Goal: Information Seeking & Learning: Learn about a topic

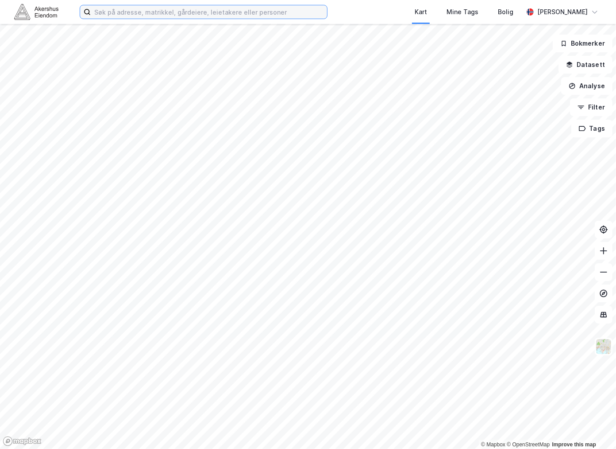
click at [118, 12] on input at bounding box center [209, 11] width 236 height 13
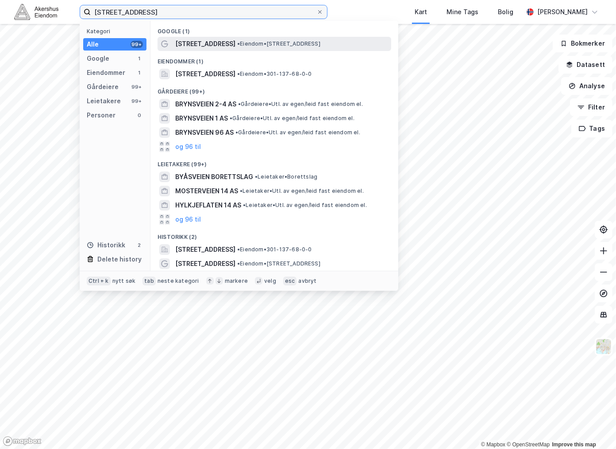
type input "[STREET_ADDRESS]"
click at [191, 40] on span "[STREET_ADDRESS]" at bounding box center [205, 44] width 60 height 11
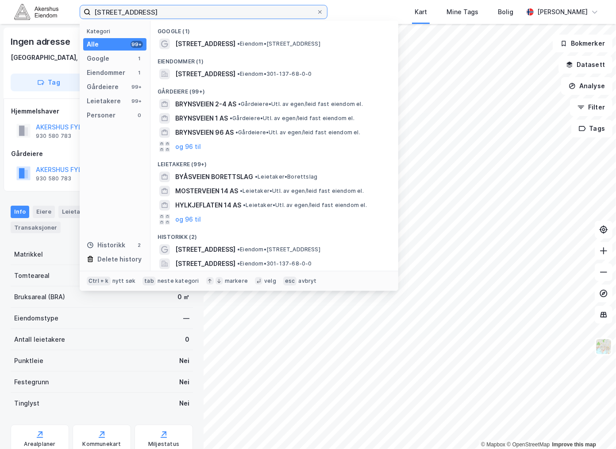
click at [132, 14] on input "[STREET_ADDRESS]" at bounding box center [204, 11] width 226 height 13
click at [147, 11] on input "[STREET_ADDRESS]" at bounding box center [204, 11] width 226 height 13
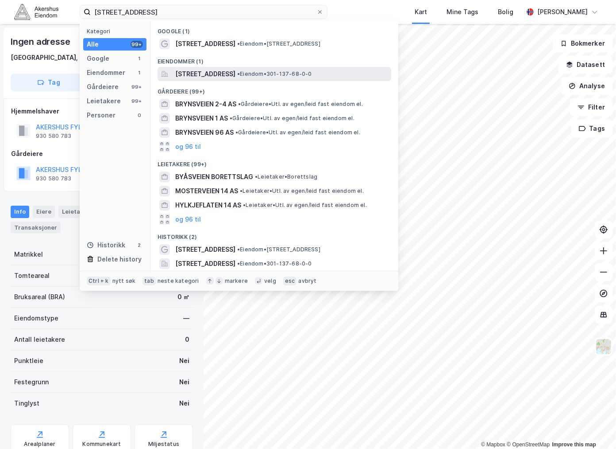
click at [229, 72] on span "[STREET_ADDRESS]" at bounding box center [205, 74] width 60 height 11
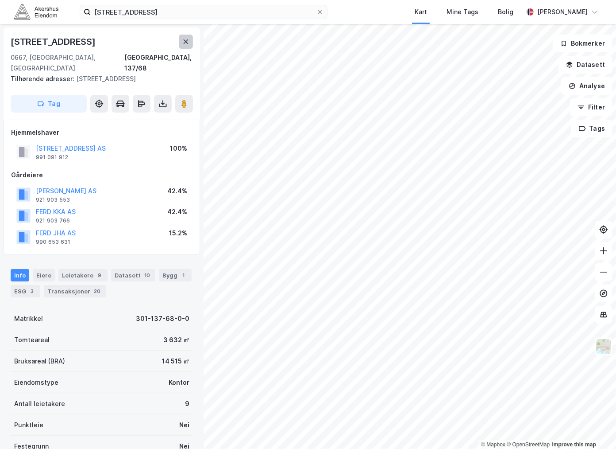
click at [185, 37] on button at bounding box center [186, 42] width 14 height 14
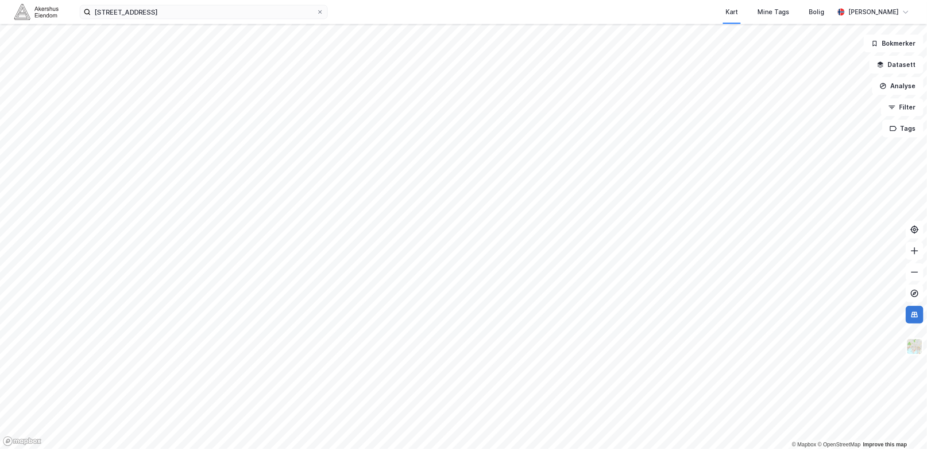
click at [616, 319] on button at bounding box center [915, 315] width 18 height 18
click at [616, 345] on img at bounding box center [915, 346] width 17 height 17
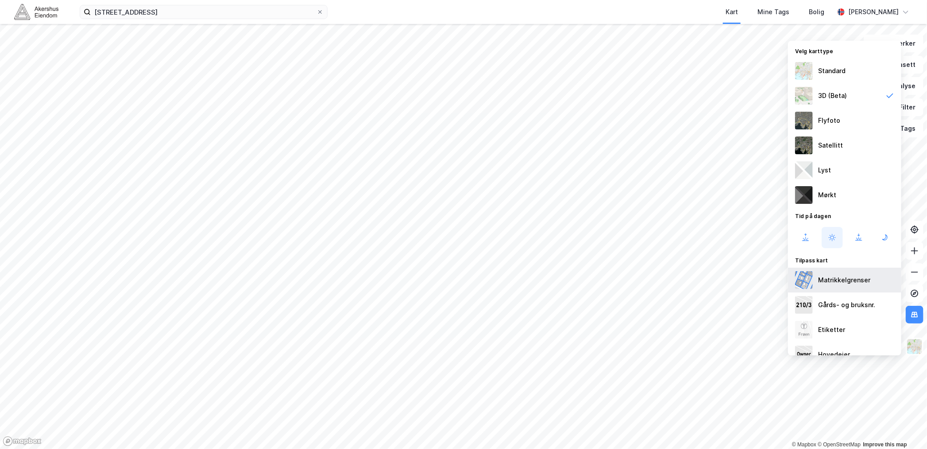
scroll to position [14, 0]
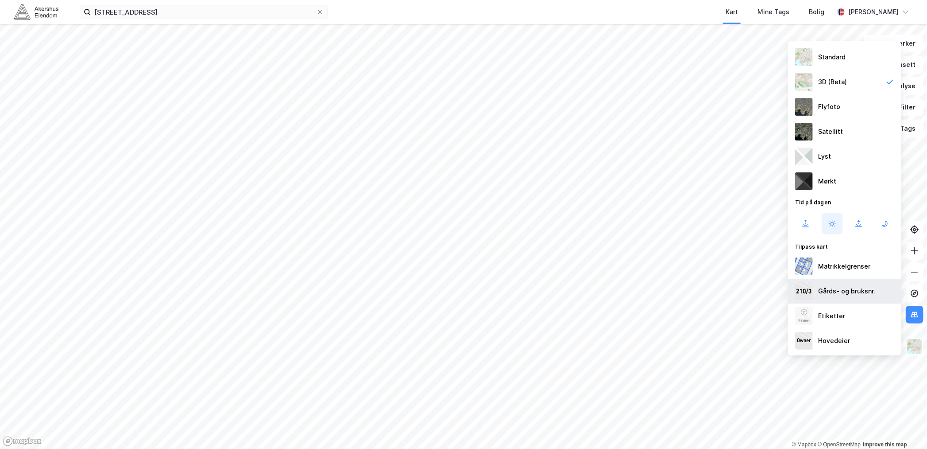
click at [616, 291] on div "Gårds- og bruksnr." at bounding box center [846, 291] width 57 height 11
click at [616, 289] on div "Gårds- og bruksnr." at bounding box center [846, 291] width 57 height 11
click at [616, 338] on div "Hovedeier" at bounding box center [834, 340] width 32 height 11
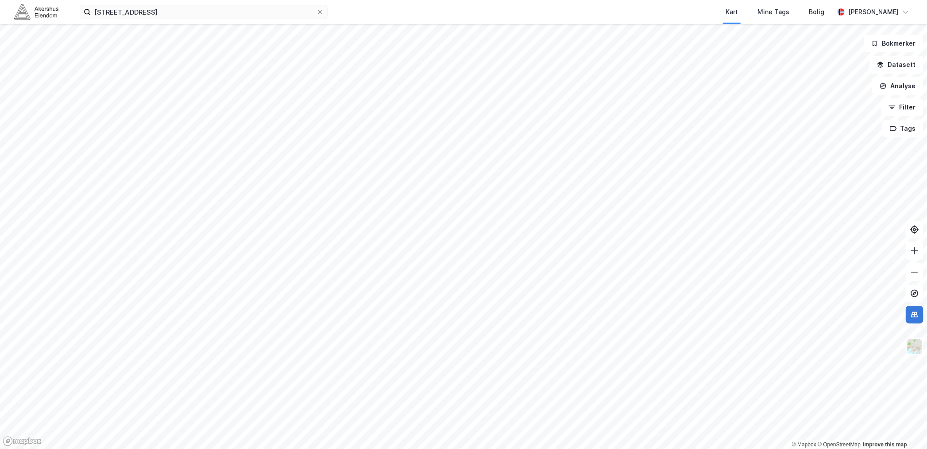
click at [616, 315] on icon at bounding box center [915, 314] width 9 height 9
click at [616, 317] on button at bounding box center [915, 315] width 18 height 18
click at [616, 349] on img at bounding box center [915, 346] width 17 height 17
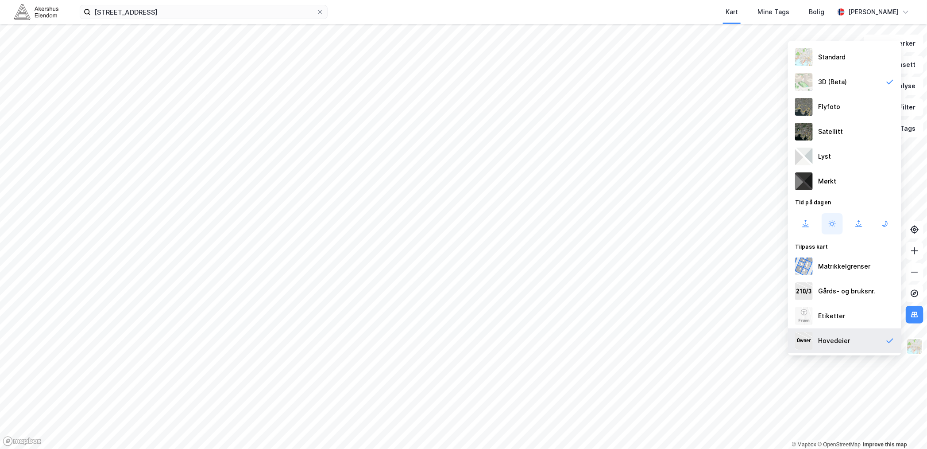
click at [616, 340] on div "Hovedeier" at bounding box center [834, 340] width 32 height 11
click at [616, 343] on img at bounding box center [915, 346] width 17 height 17
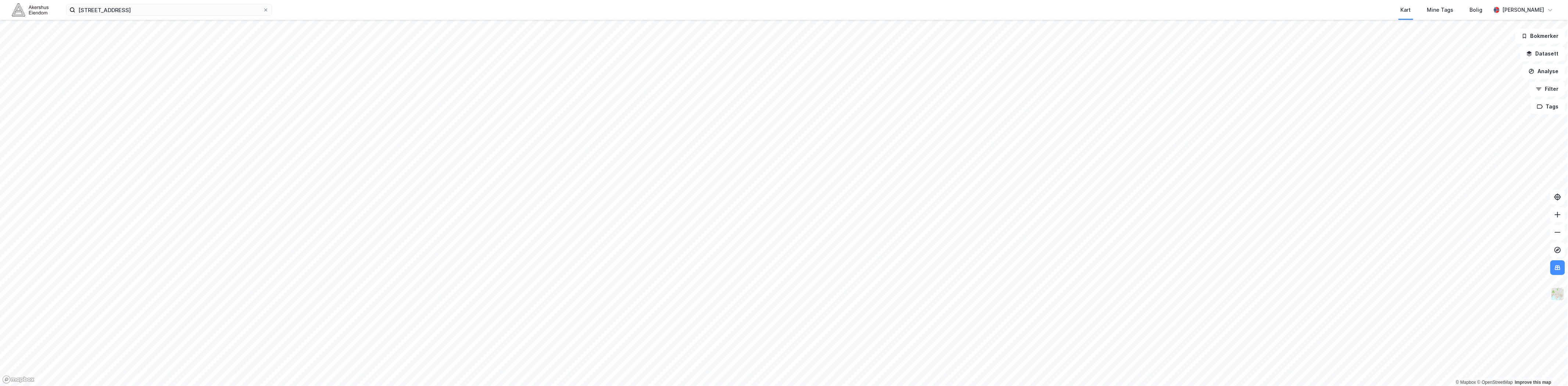
click at [511, 295] on img at bounding box center [1557, 294] width 14 height 14
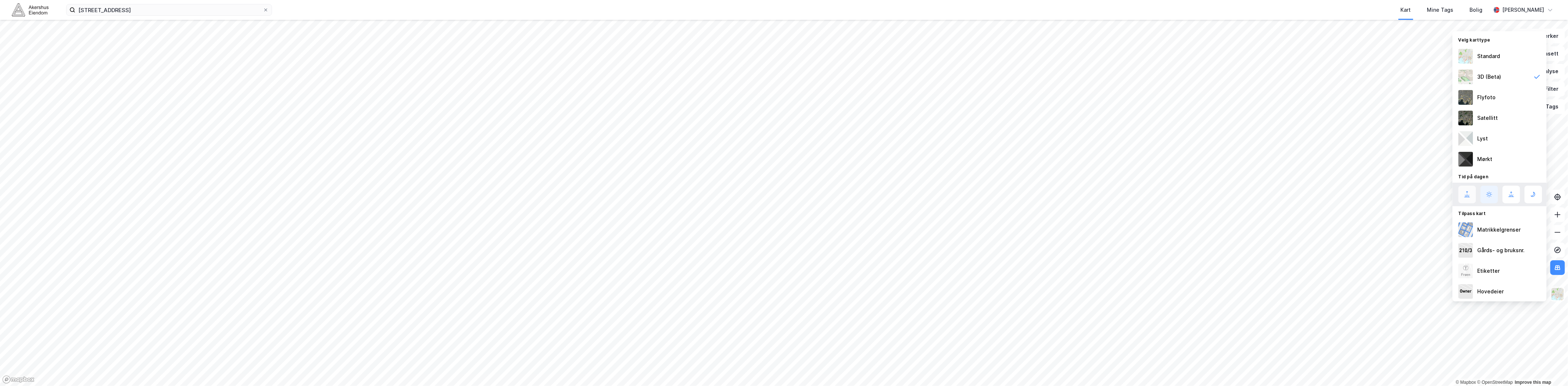
click at [511, 190] on icon at bounding box center [1468, 194] width 9 height 9
click at [511, 193] on icon at bounding box center [1489, 194] width 9 height 9
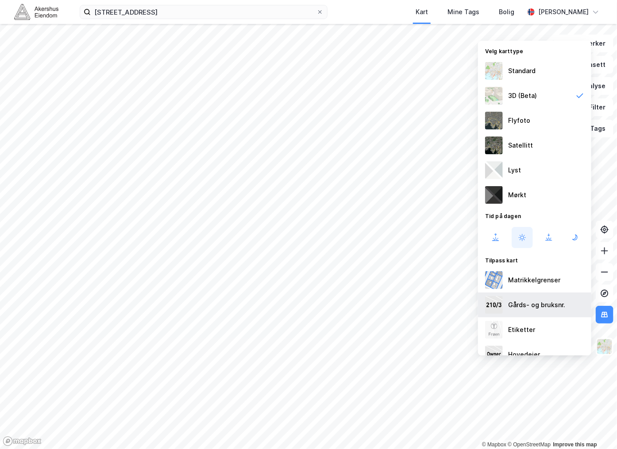
click at [535, 308] on div "Gårds- og bruksnr." at bounding box center [536, 304] width 57 height 11
click at [541, 296] on div "Gårds- og bruksnr." at bounding box center [534, 304] width 113 height 25
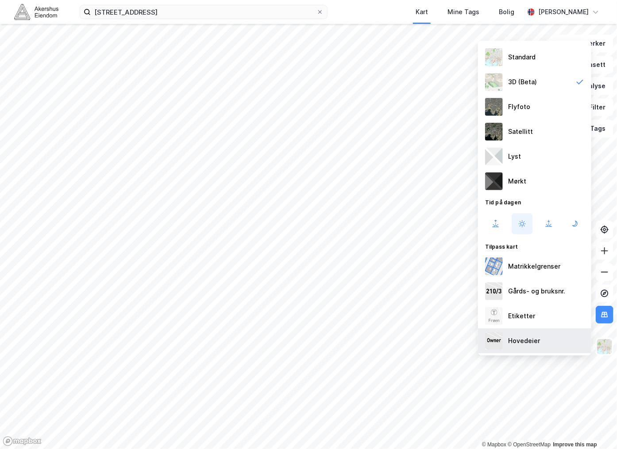
click at [525, 340] on div "Hovedeier" at bounding box center [524, 340] width 32 height 11
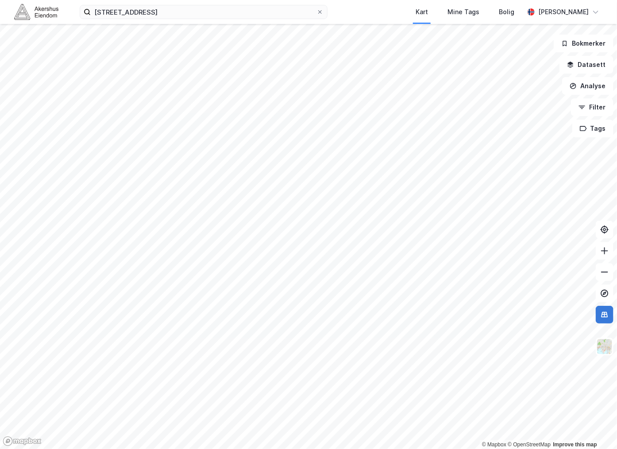
click at [605, 314] on icon at bounding box center [605, 314] width 9 height 9
click at [609, 348] on img at bounding box center [605, 346] width 17 height 17
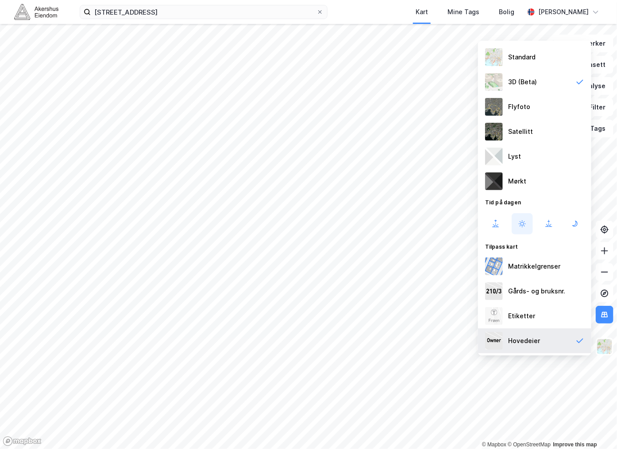
click at [532, 337] on div "Hovedeier" at bounding box center [524, 340] width 32 height 11
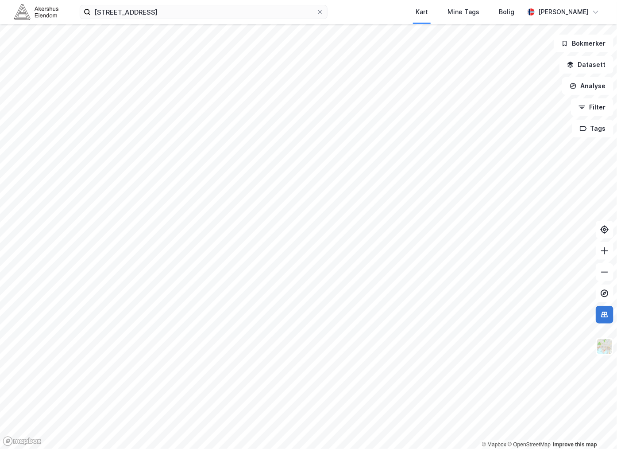
click at [609, 318] on button at bounding box center [605, 315] width 18 height 18
click at [610, 316] on button at bounding box center [605, 315] width 18 height 18
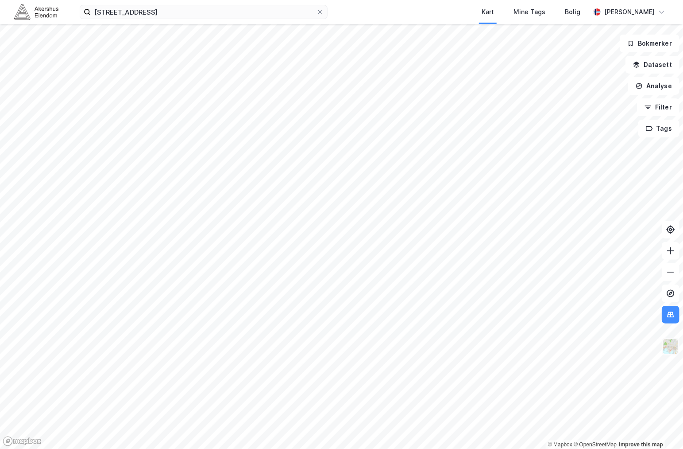
click at [616, 346] on img at bounding box center [671, 346] width 17 height 17
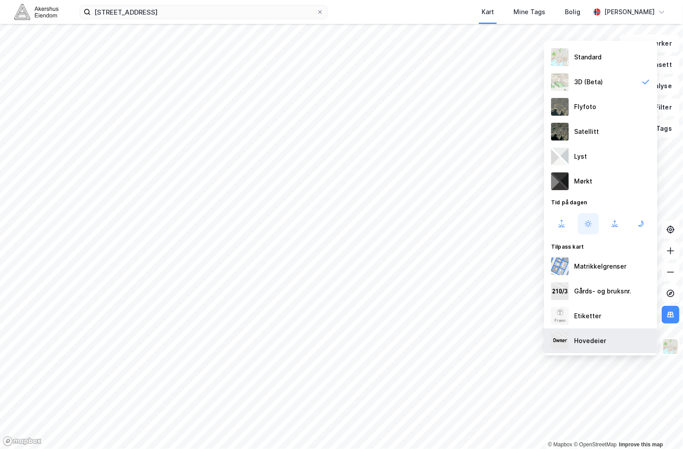
click at [590, 341] on div "Hovedeier" at bounding box center [590, 340] width 32 height 11
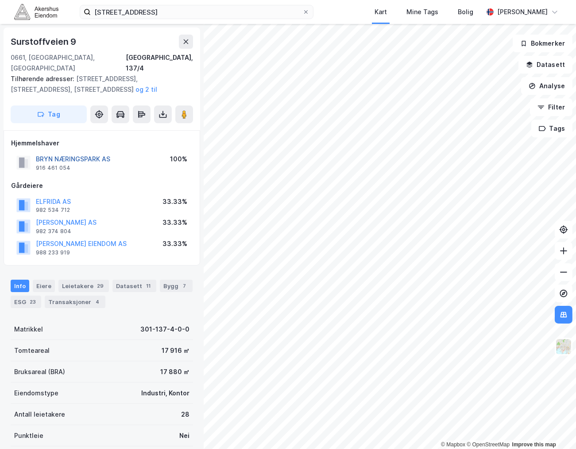
click at [0, 0] on button "BRYN NÆRINGSPARK AS" at bounding box center [0, 0] width 0 height 0
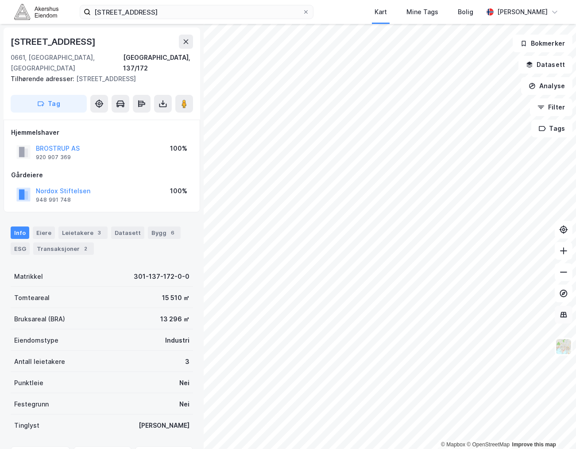
click at [561, 315] on icon at bounding box center [564, 314] width 7 height 6
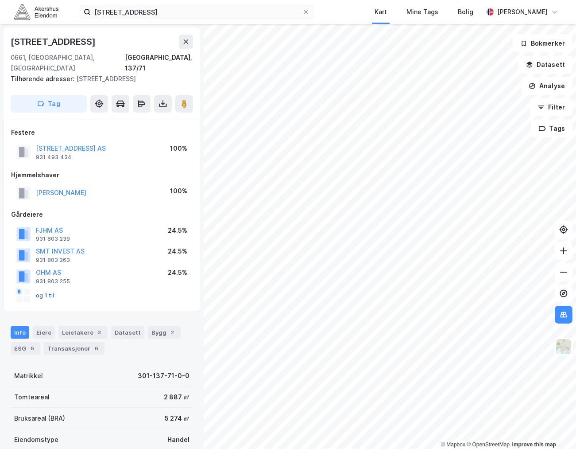
click at [0, 0] on button "og 1 til" at bounding box center [0, 0] width 0 height 0
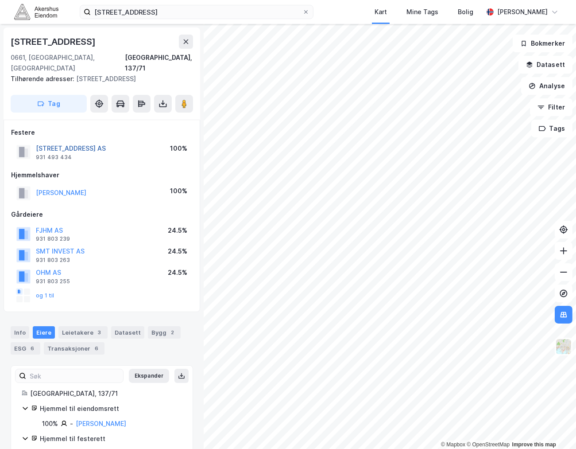
click at [0, 0] on button "[STREET_ADDRESS] AS" at bounding box center [0, 0] width 0 height 0
